Goal: Transaction & Acquisition: Download file/media

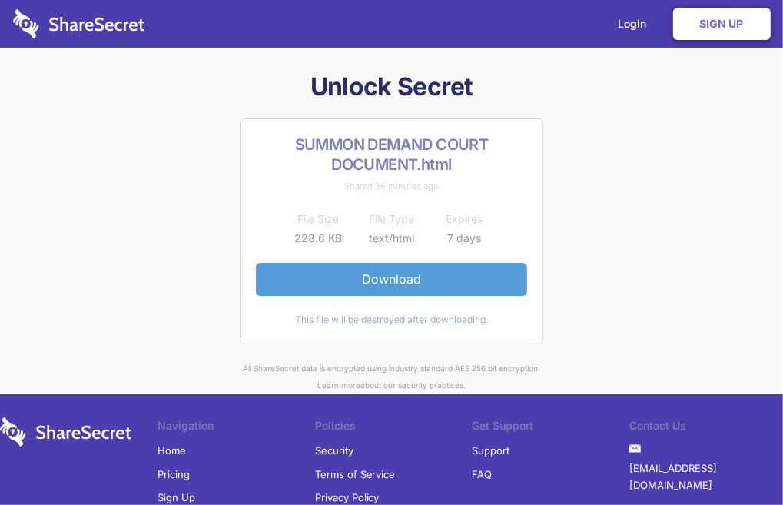
click at [390, 276] on link "Download" at bounding box center [391, 279] width 271 height 32
click at [383, 277] on link "Download" at bounding box center [391, 279] width 271 height 32
